Goal: Contribute content: Add original content to the website for others to see

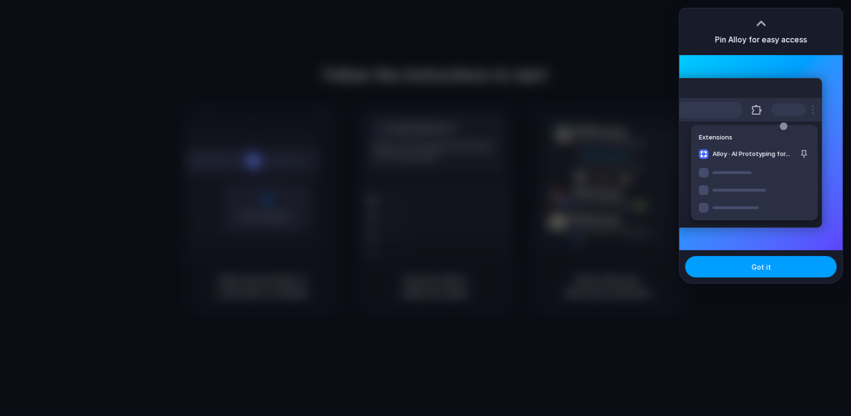
drag, startPoint x: 760, startPoint y: 263, endPoint x: 756, endPoint y: 268, distance: 6.6
click at [761, 264] on span "Got it" at bounding box center [760, 267] width 19 height 10
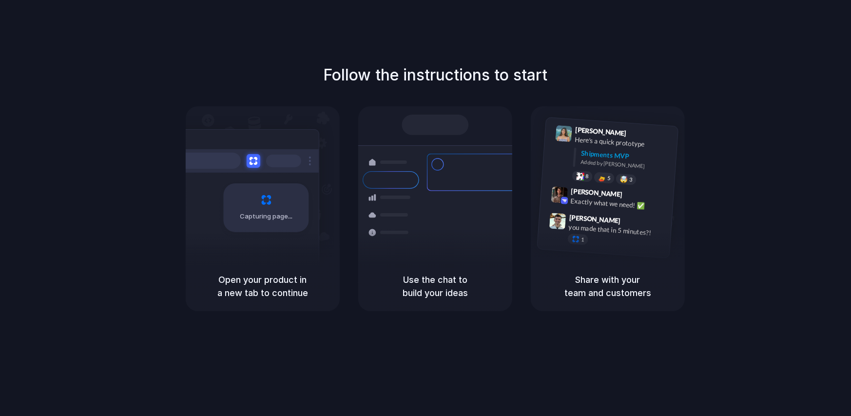
click at [231, 277] on h5 "Open your product in a new tab to continue" at bounding box center [262, 286] width 131 height 26
click at [267, 282] on h5 "Open your product in a new tab to continue" at bounding box center [262, 286] width 131 height 26
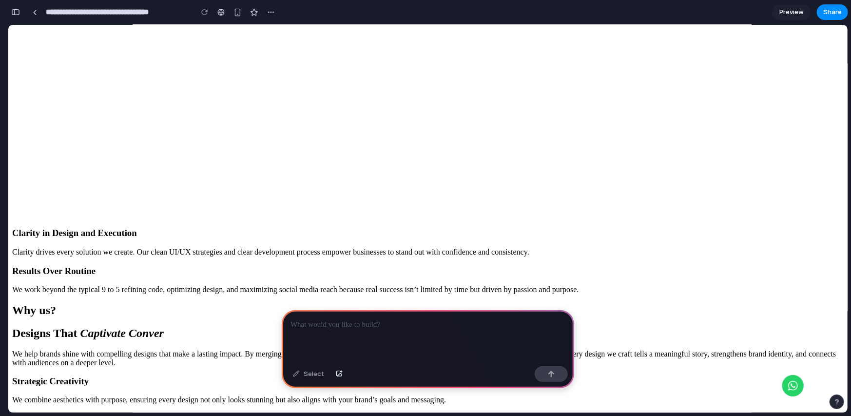
scroll to position [780, 0]
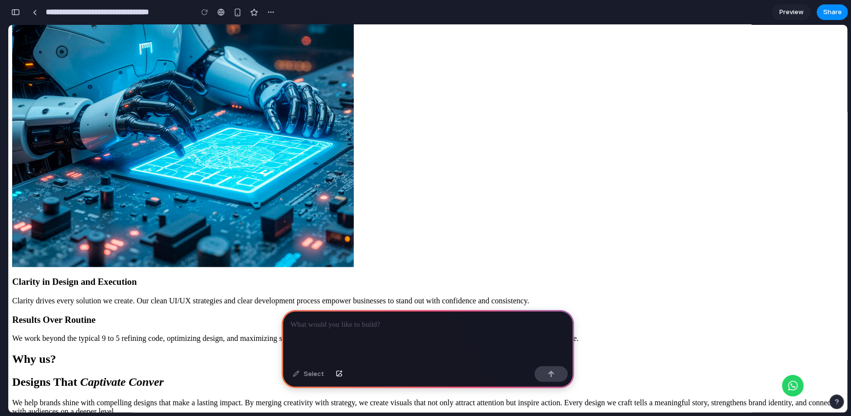
click at [364, 321] on p at bounding box center [427, 325] width 275 height 12
drag, startPoint x: 317, startPoint y: 311, endPoint x: 324, endPoint y: 324, distance: 15.1
click at [319, 312] on div at bounding box center [428, 336] width 292 height 52
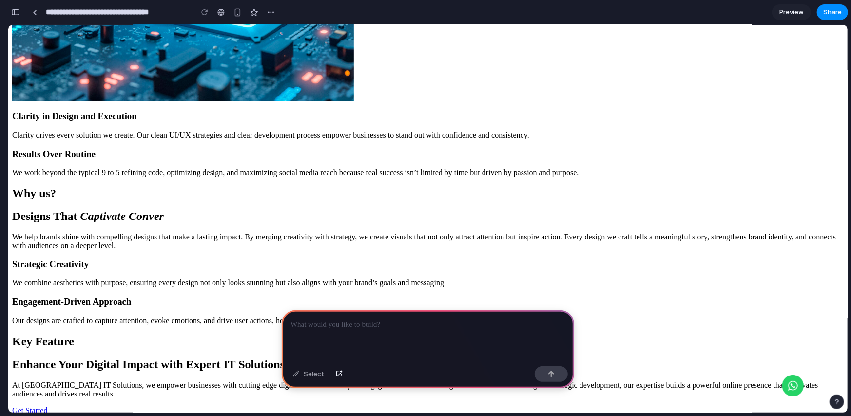
scroll to position [1007, 0]
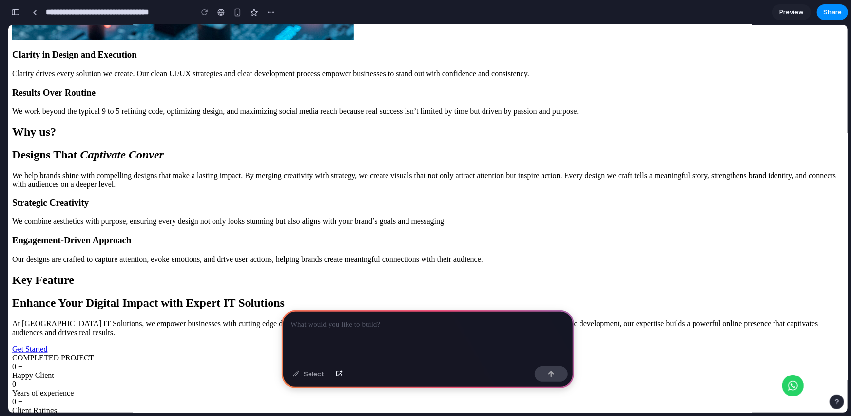
click at [403, 319] on p at bounding box center [427, 325] width 275 height 12
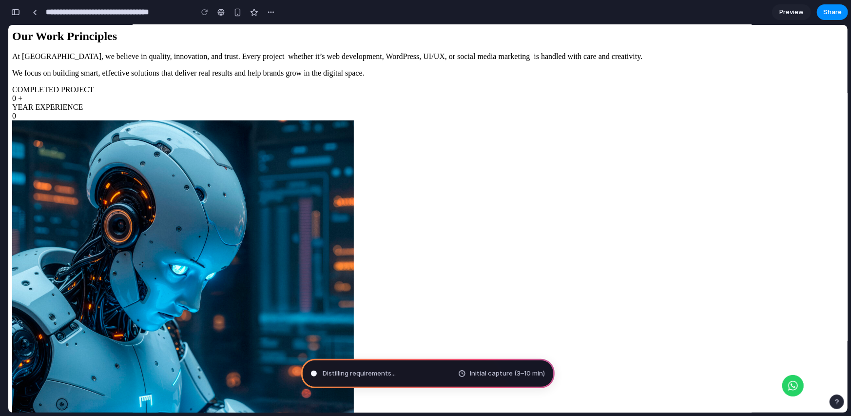
scroll to position [357, 0]
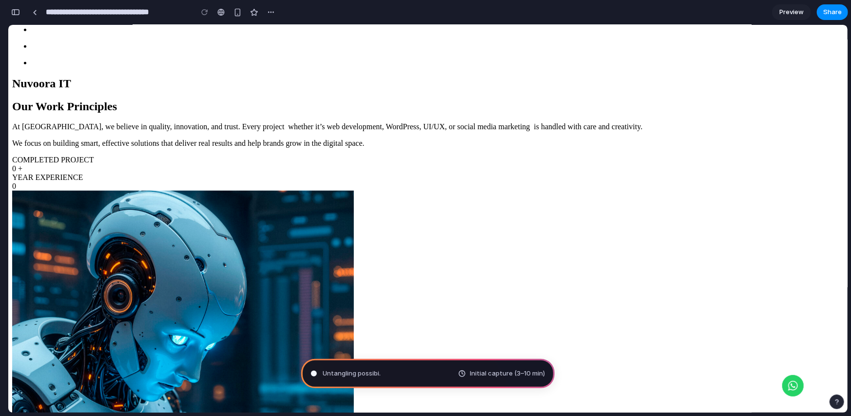
type input "**********"
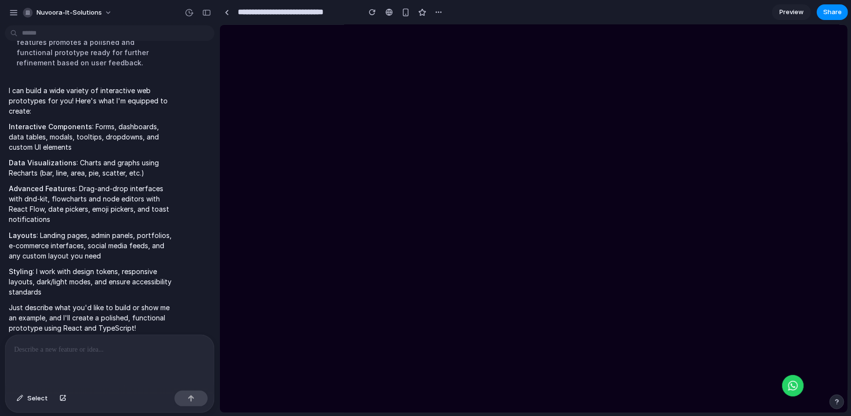
scroll to position [229, 0]
click at [14, 15] on div "button" at bounding box center [13, 12] width 9 height 9
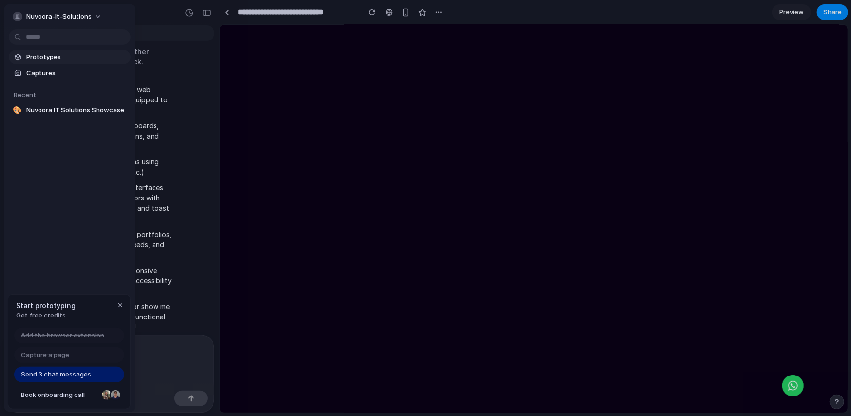
click at [60, 59] on span "Prototypes" at bounding box center [76, 57] width 100 height 10
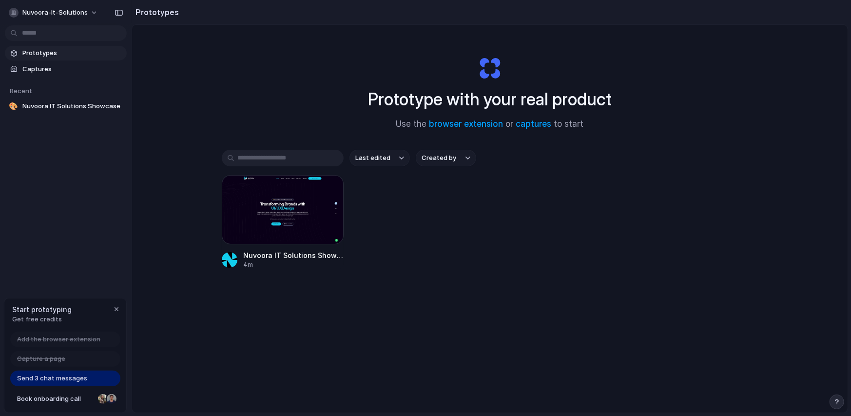
click at [381, 156] on span "Last edited" at bounding box center [372, 158] width 35 height 10
click at [244, 72] on div "Last edited Last created Alphabetical" at bounding box center [425, 208] width 851 height 416
